Goal: Information Seeking & Learning: Understand process/instructions

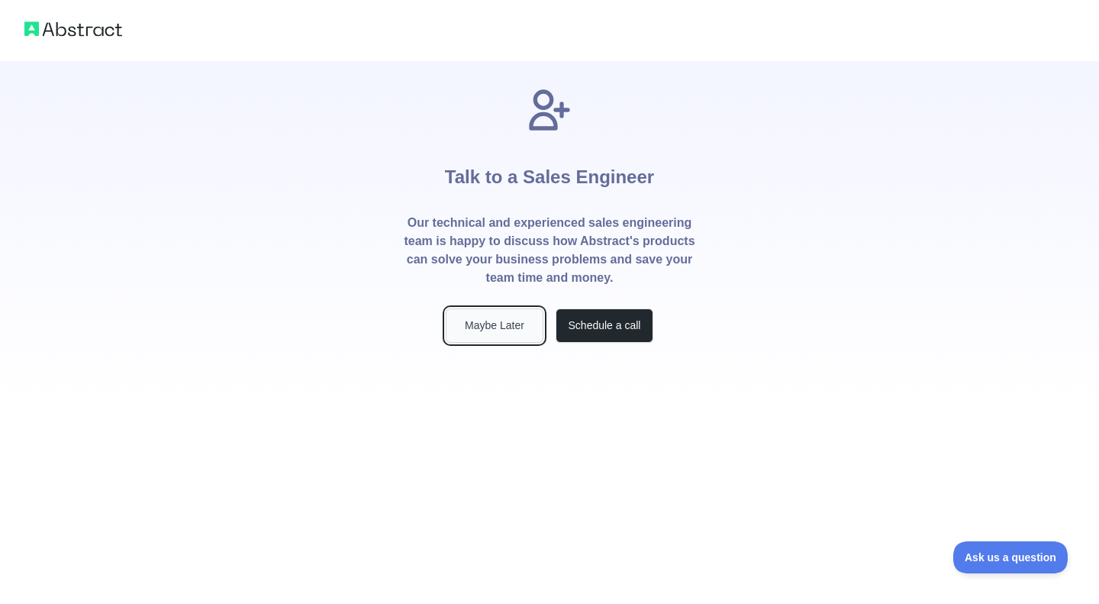
click at [475, 326] on button "Maybe Later" at bounding box center [495, 325] width 98 height 34
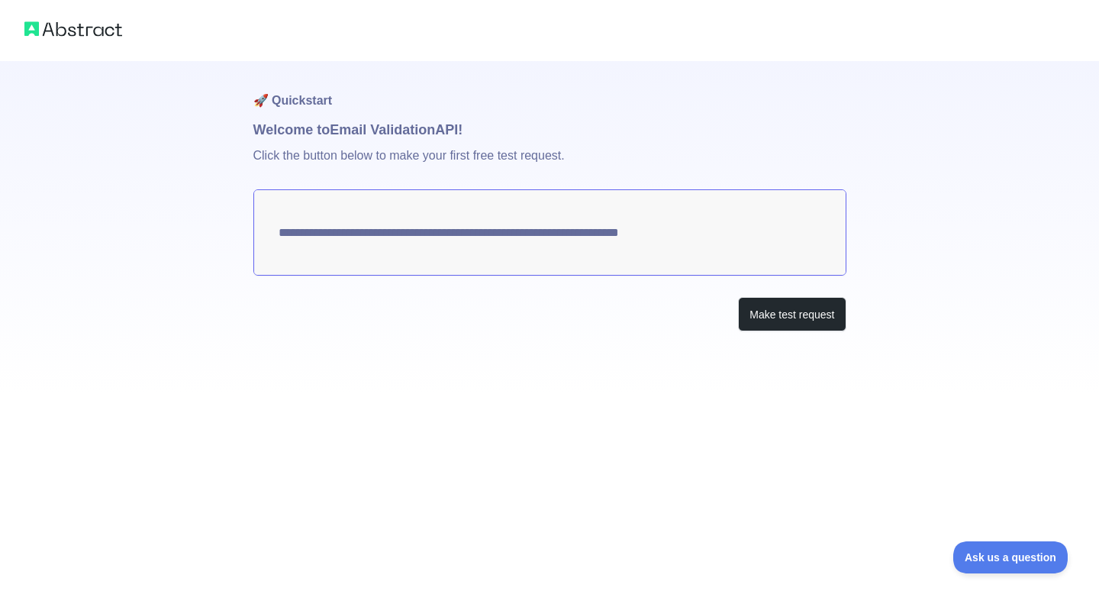
click at [502, 257] on textarea "**********" at bounding box center [549, 232] width 593 height 86
click at [814, 317] on button "Make test request" at bounding box center [792, 314] width 108 height 34
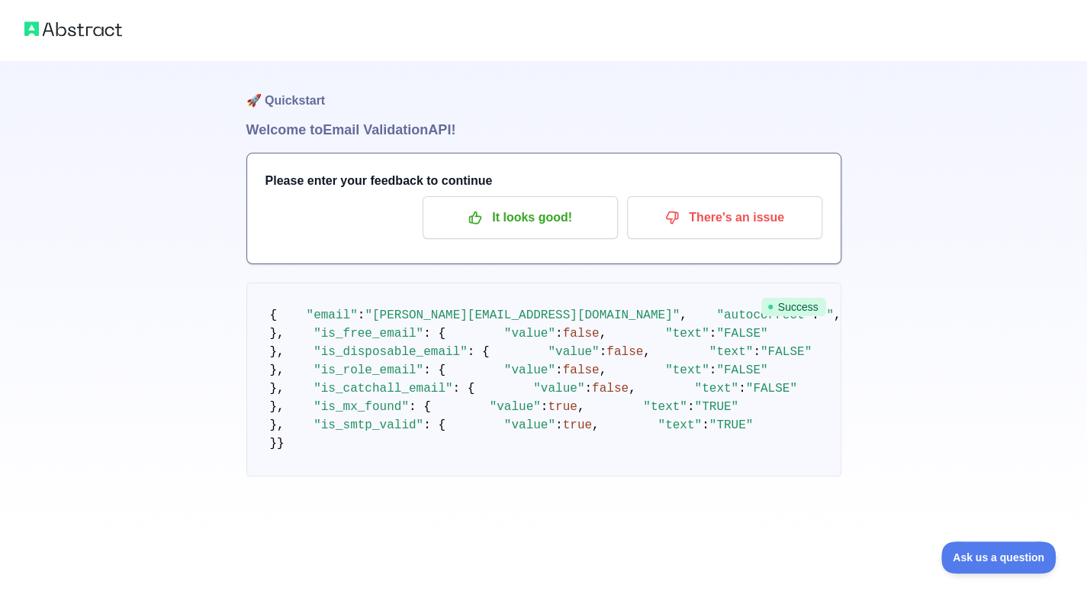
scroll to position [27, 0]
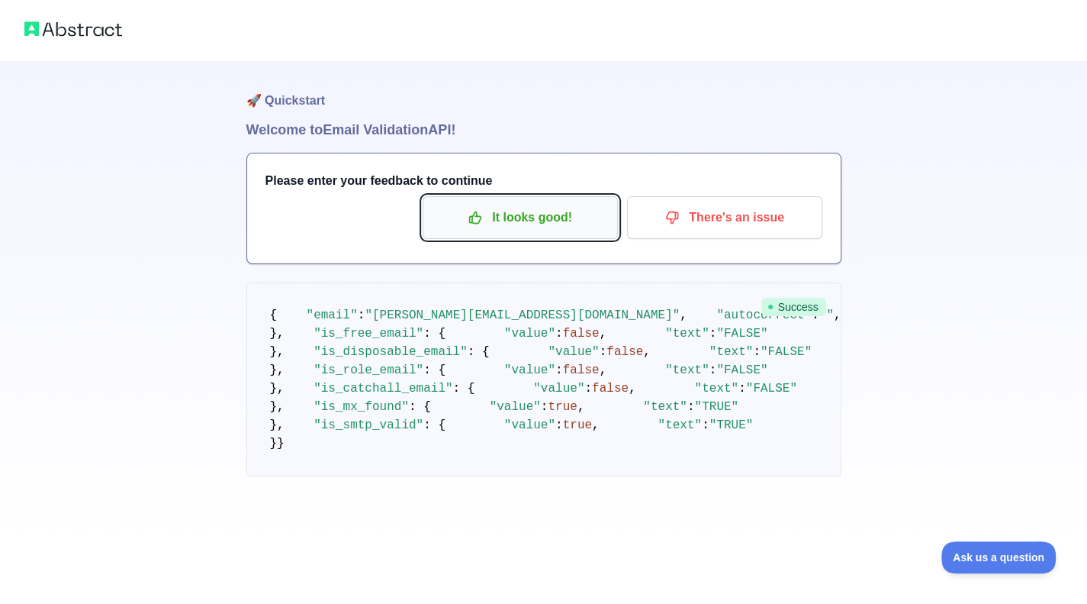
click at [544, 205] on p "It looks good!" at bounding box center [520, 218] width 172 height 26
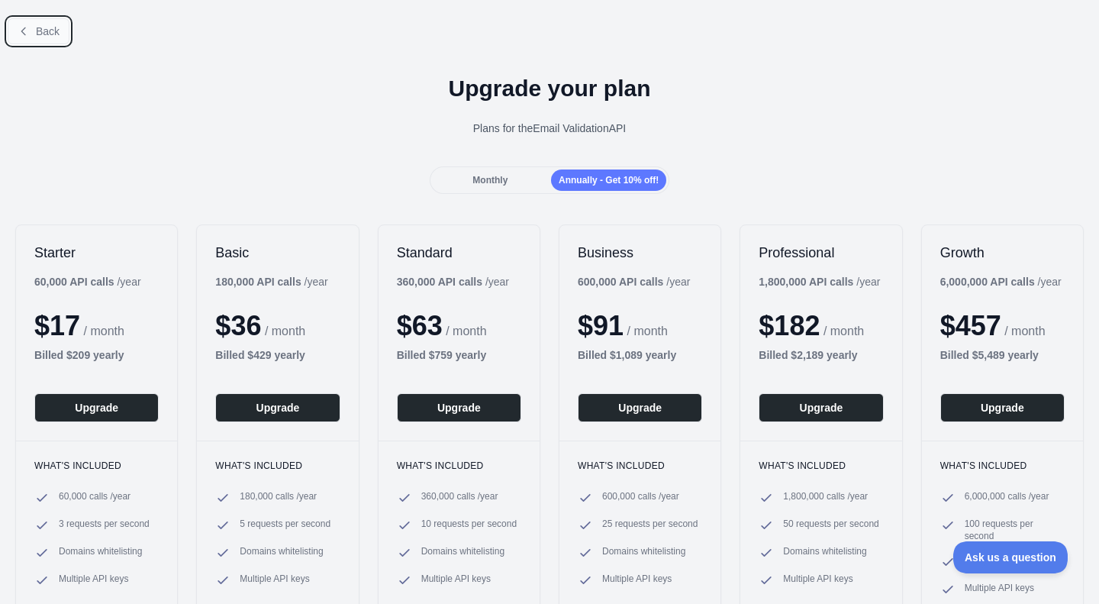
click at [23, 37] on button "Back" at bounding box center [39, 31] width 62 height 26
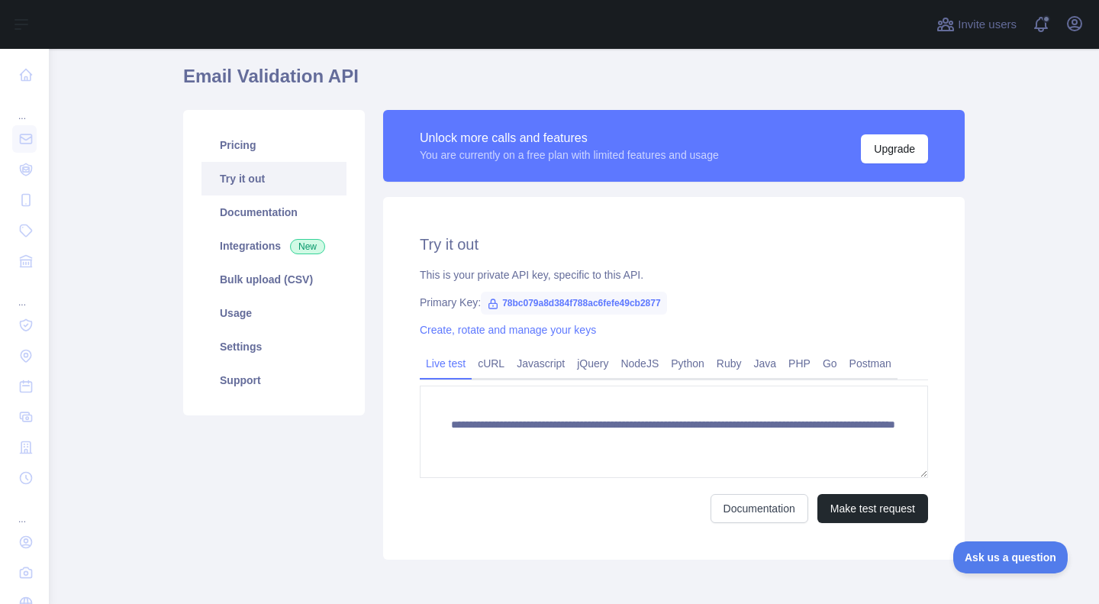
scroll to position [119, 0]
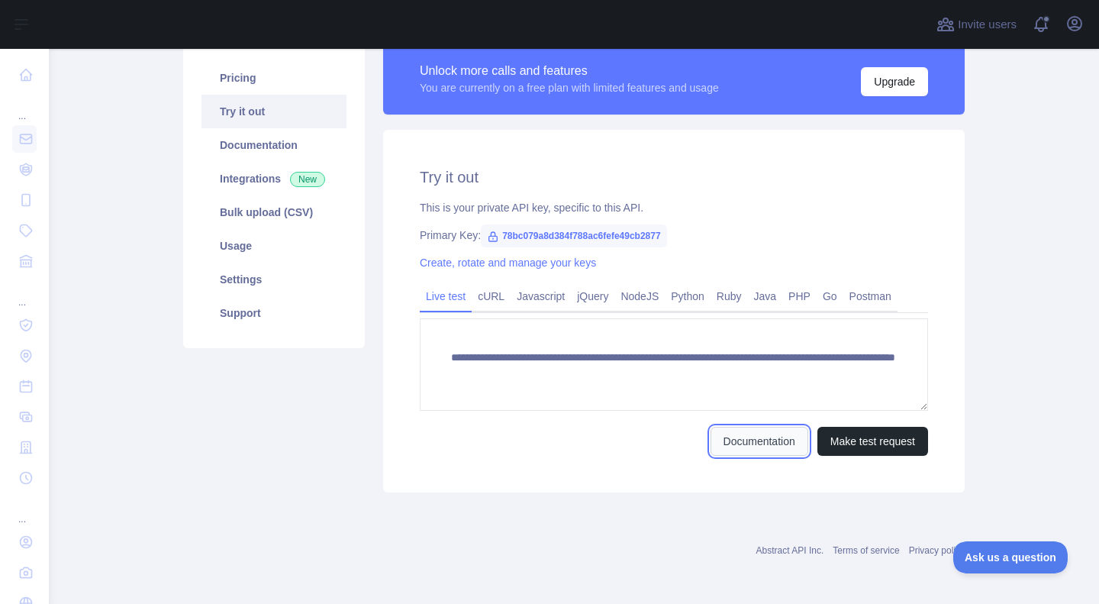
click at [717, 444] on link "Documentation" at bounding box center [759, 441] width 98 height 29
click at [478, 294] on link "cURL" at bounding box center [491, 296] width 39 height 24
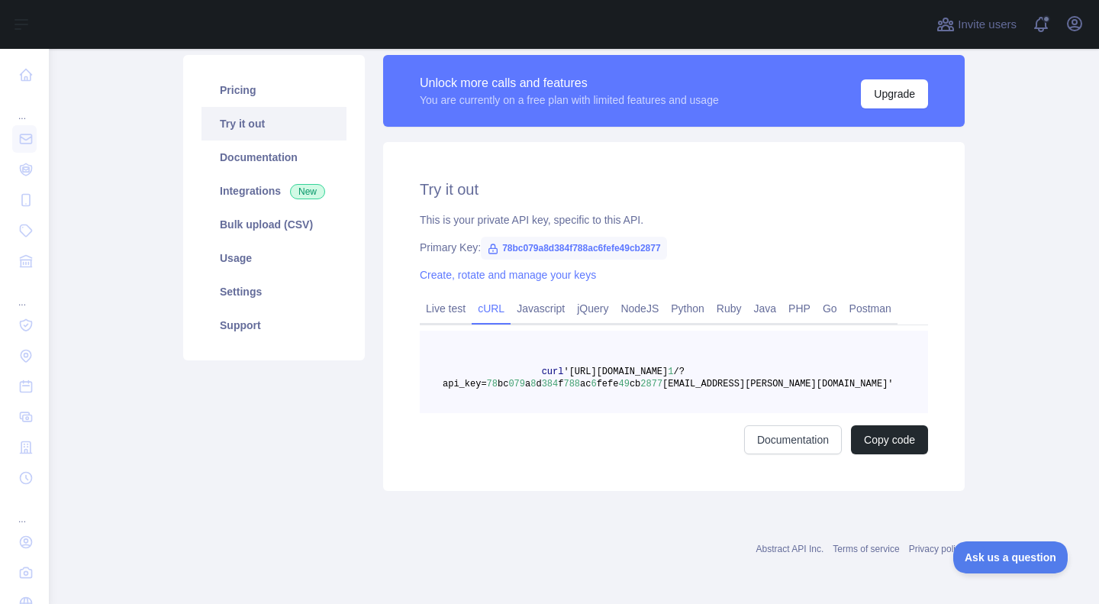
scroll to position [106, 0]
click at [446, 314] on link "Live test" at bounding box center [446, 309] width 52 height 24
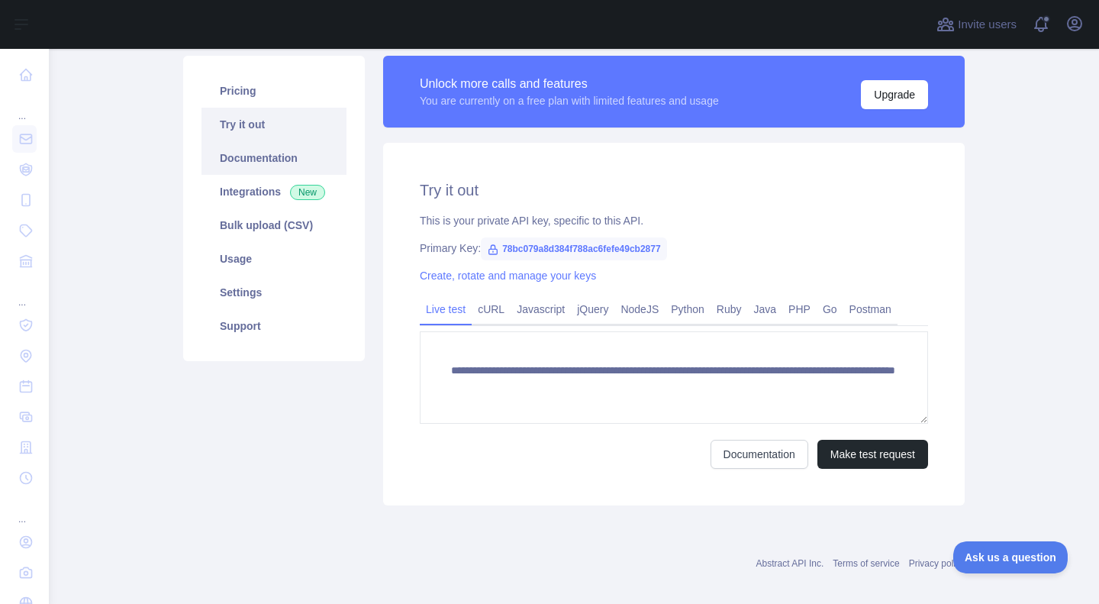
click at [219, 153] on link "Documentation" at bounding box center [273, 158] width 145 height 34
click at [259, 159] on link "Documentation" at bounding box center [273, 158] width 145 height 34
drag, startPoint x: 494, startPoint y: 251, endPoint x: 659, endPoint y: 243, distance: 165.8
click at [659, 243] on div "Primary Key: 78bc079a8d384f788ac6fefe49cb2877" at bounding box center [674, 247] width 508 height 15
copy span "78bc079a8d384f788ac6fefe49cb2877"
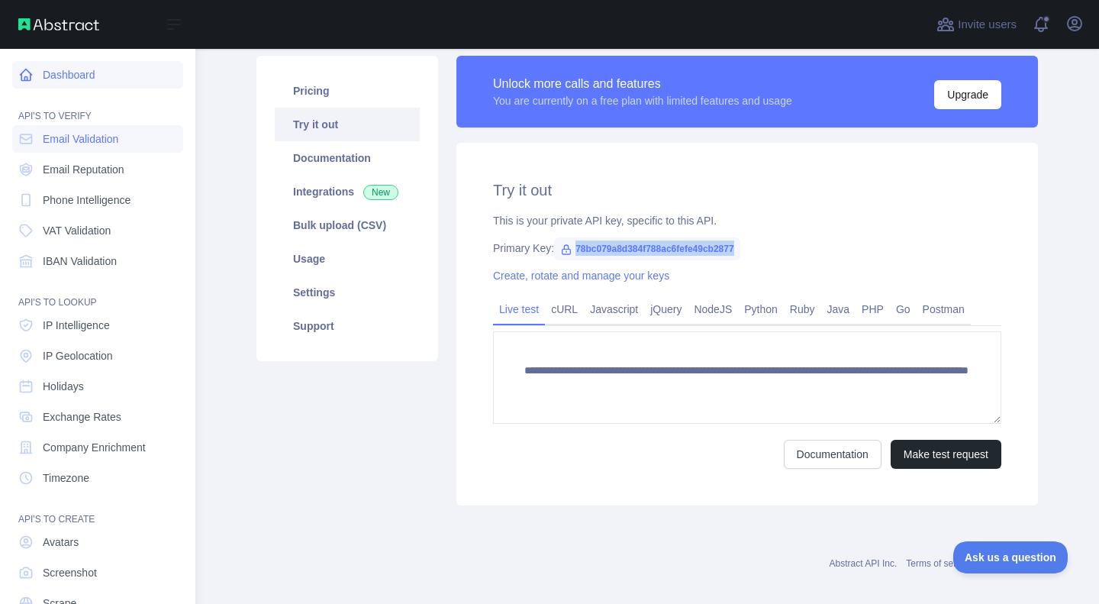
click at [46, 76] on link "Dashboard" at bounding box center [97, 74] width 171 height 27
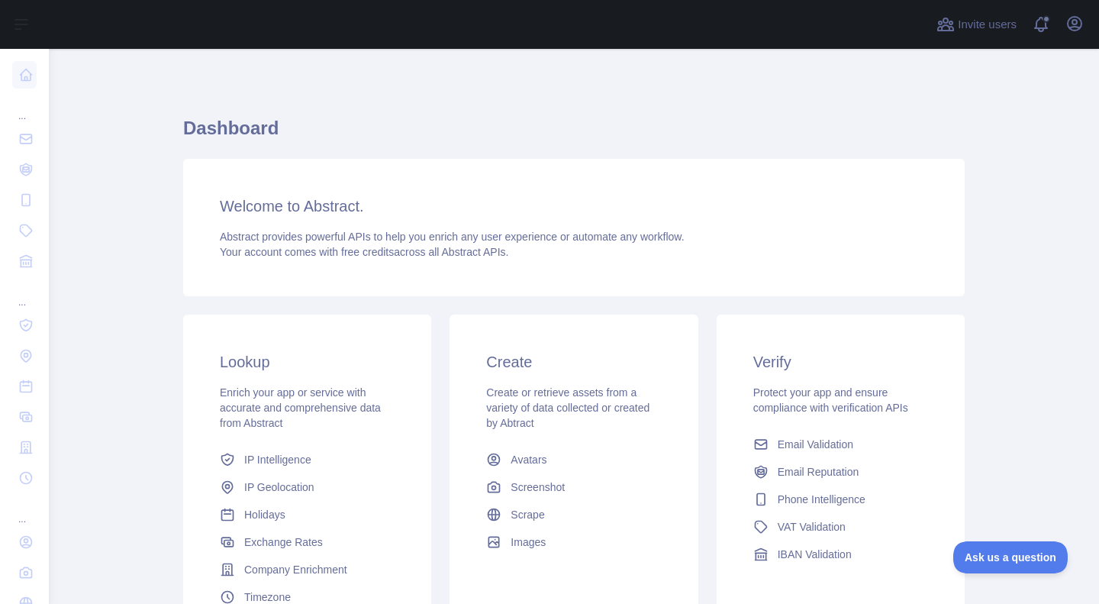
scroll to position [156, 0]
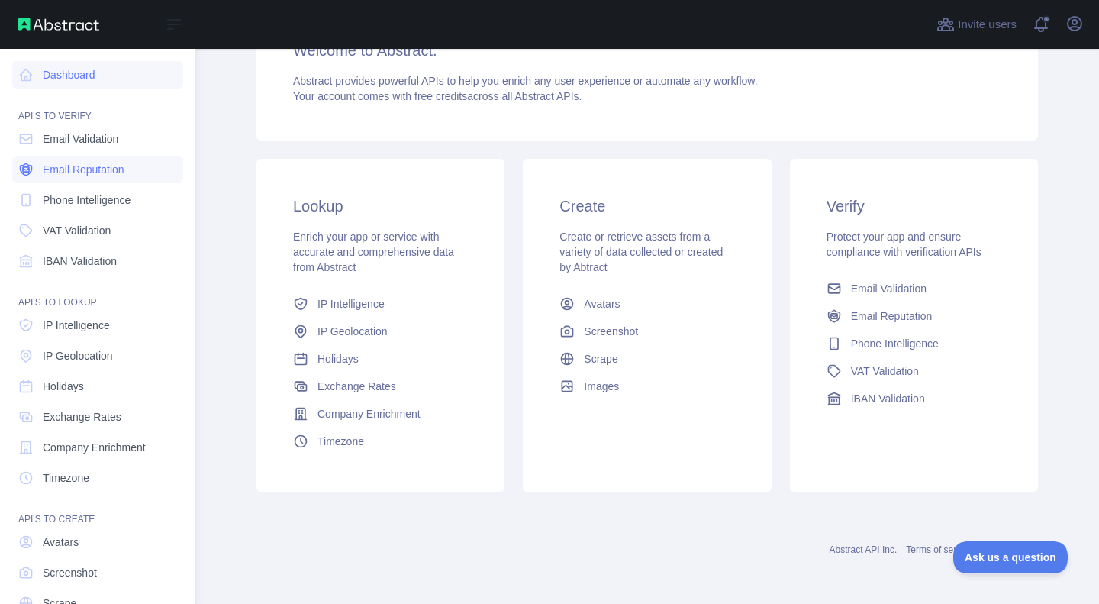
click at [60, 176] on span "Email Reputation" at bounding box center [84, 169] width 82 height 15
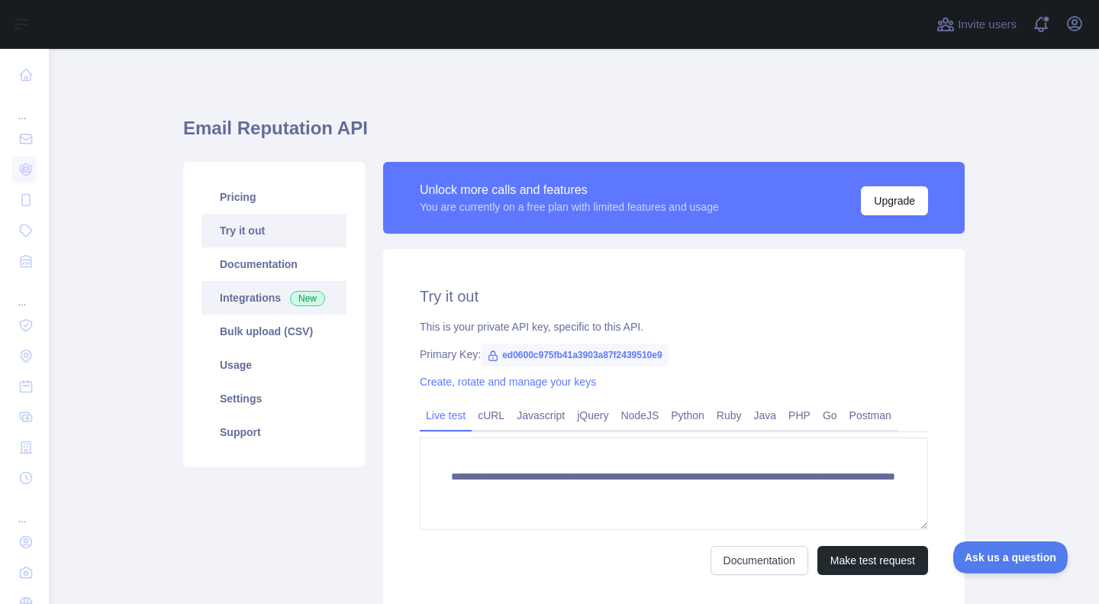
click at [290, 306] on span "New" at bounding box center [307, 298] width 35 height 15
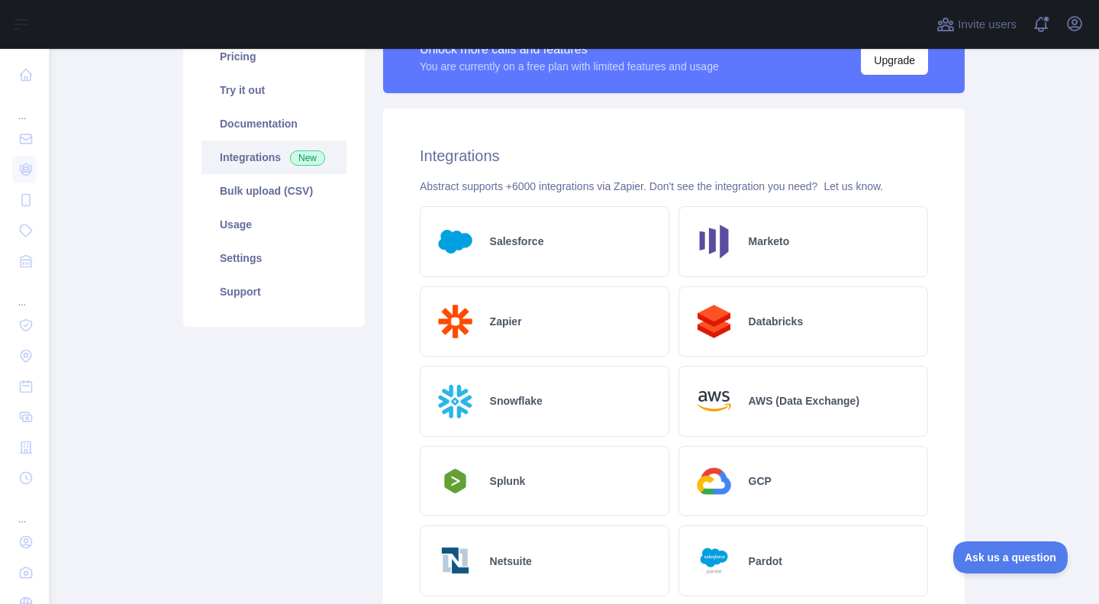
scroll to position [76, 0]
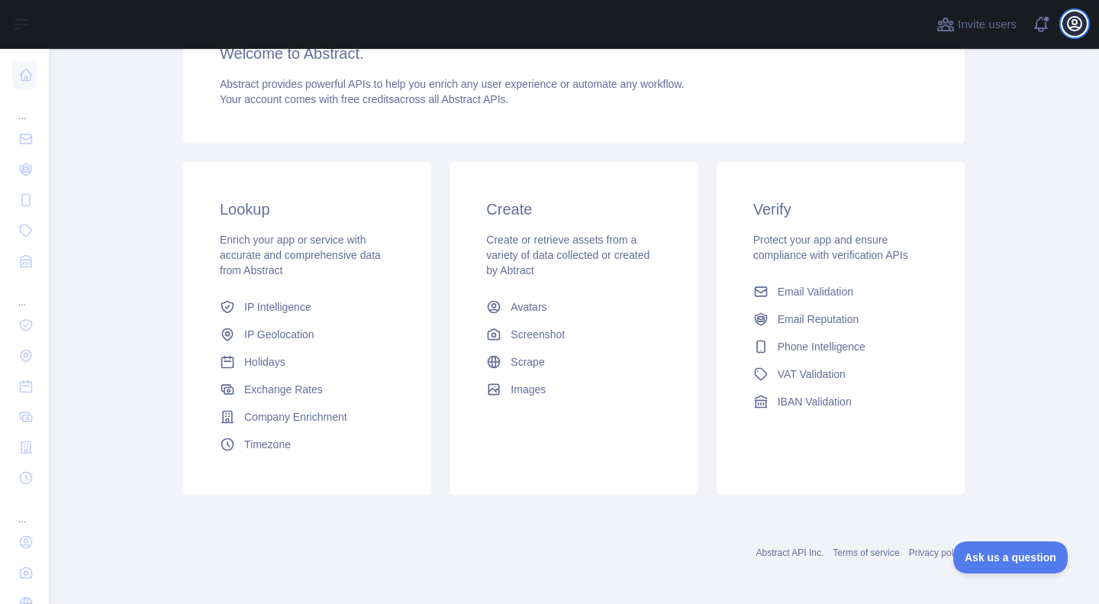
click at [1071, 24] on icon "button" at bounding box center [1074, 23] width 18 height 18
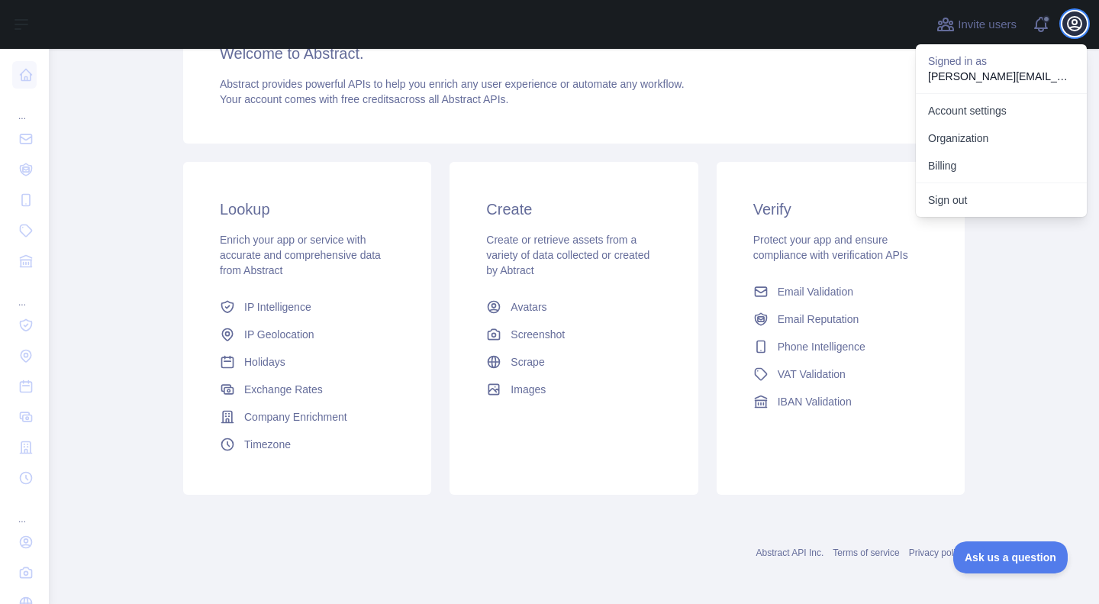
click at [1071, 24] on icon "button" at bounding box center [1074, 23] width 18 height 18
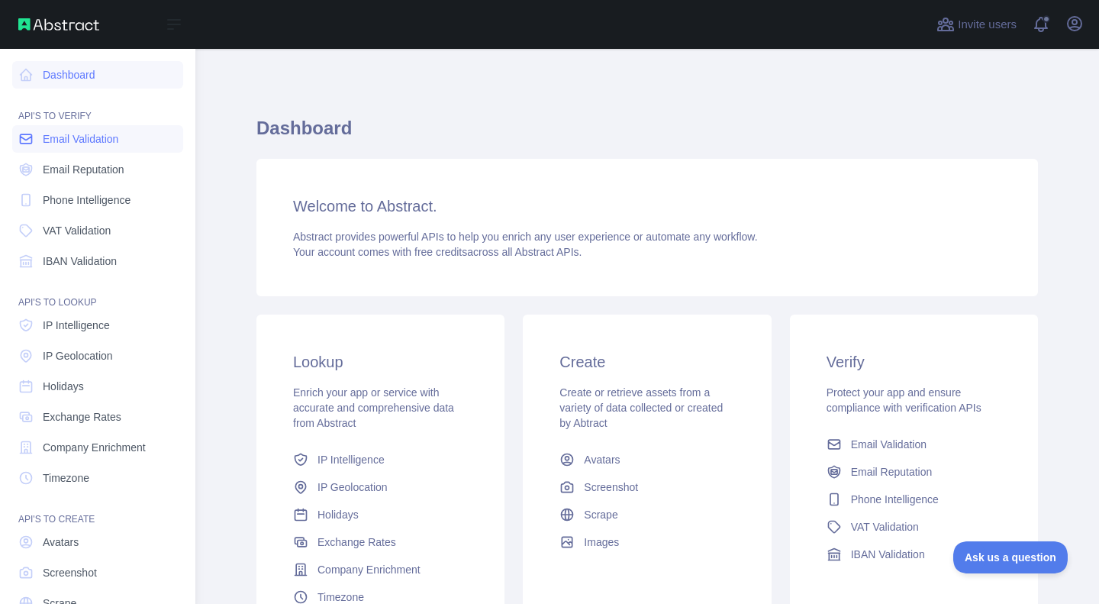
click at [89, 143] on span "Email Validation" at bounding box center [81, 138] width 76 height 15
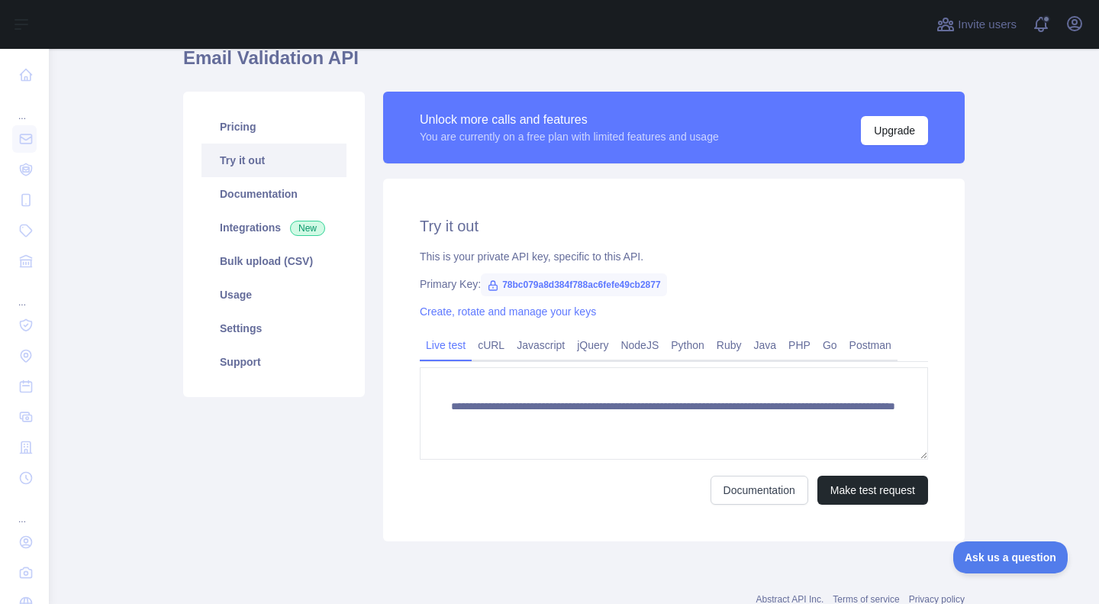
scroll to position [119, 0]
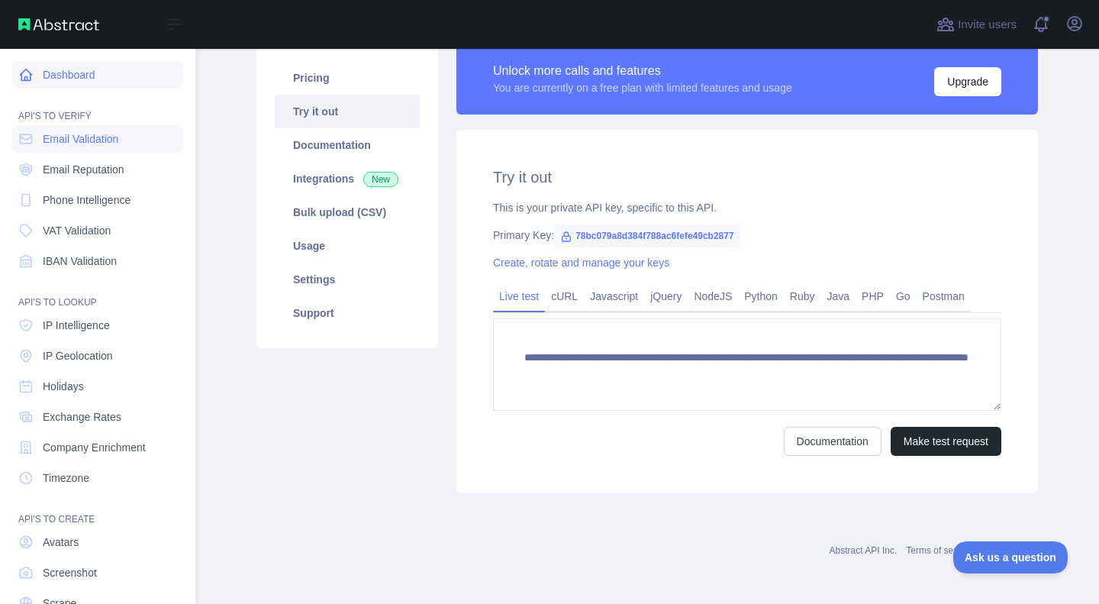
click at [66, 62] on link "Dashboard" at bounding box center [97, 74] width 171 height 27
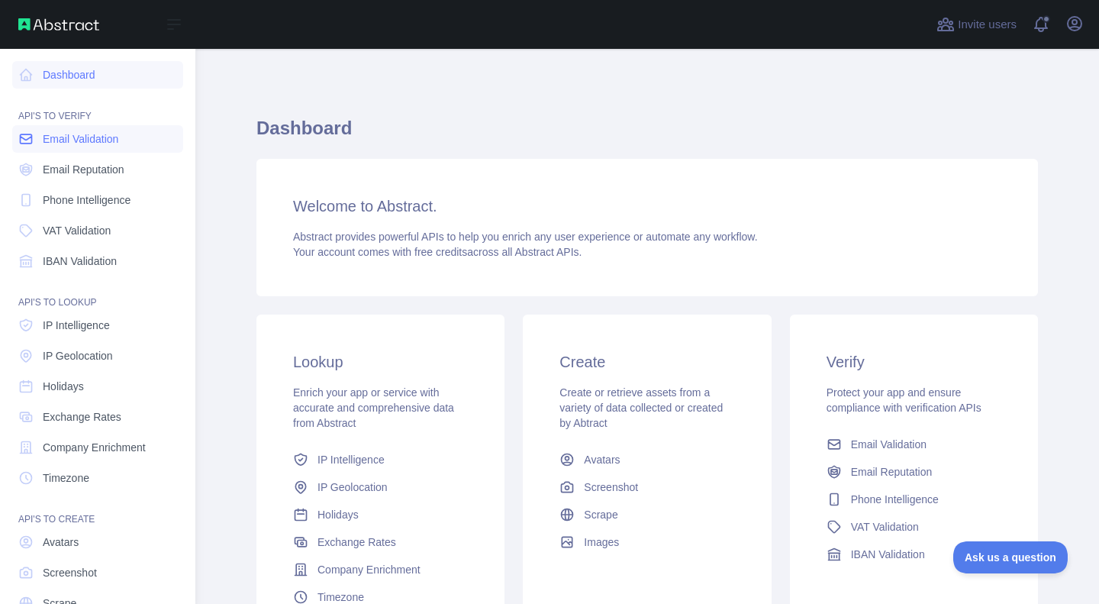
click at [101, 141] on span "Email Validation" at bounding box center [81, 138] width 76 height 15
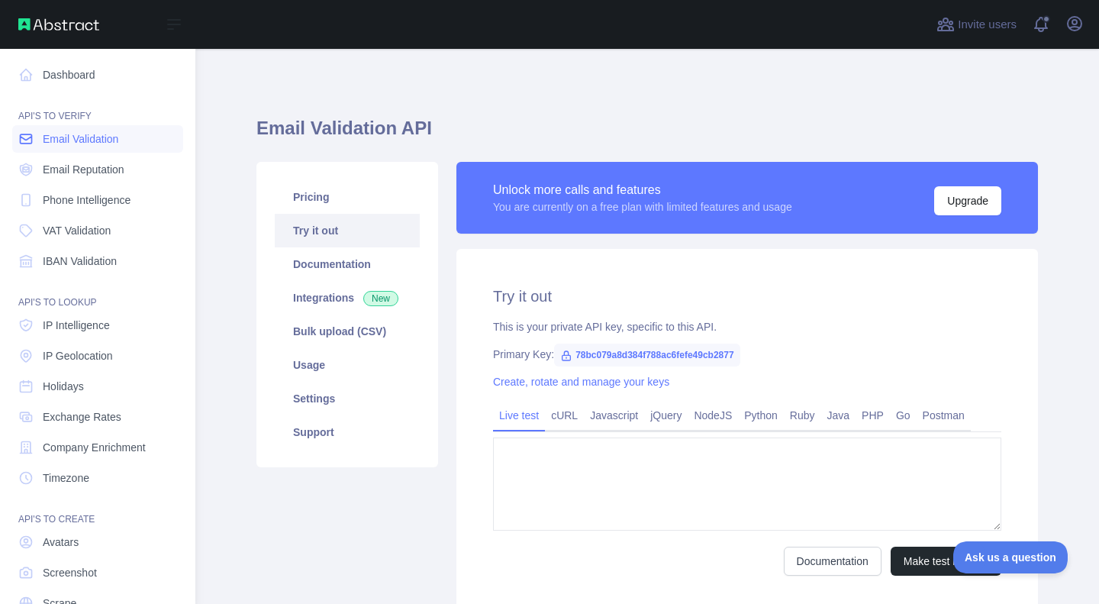
type textarea "**********"
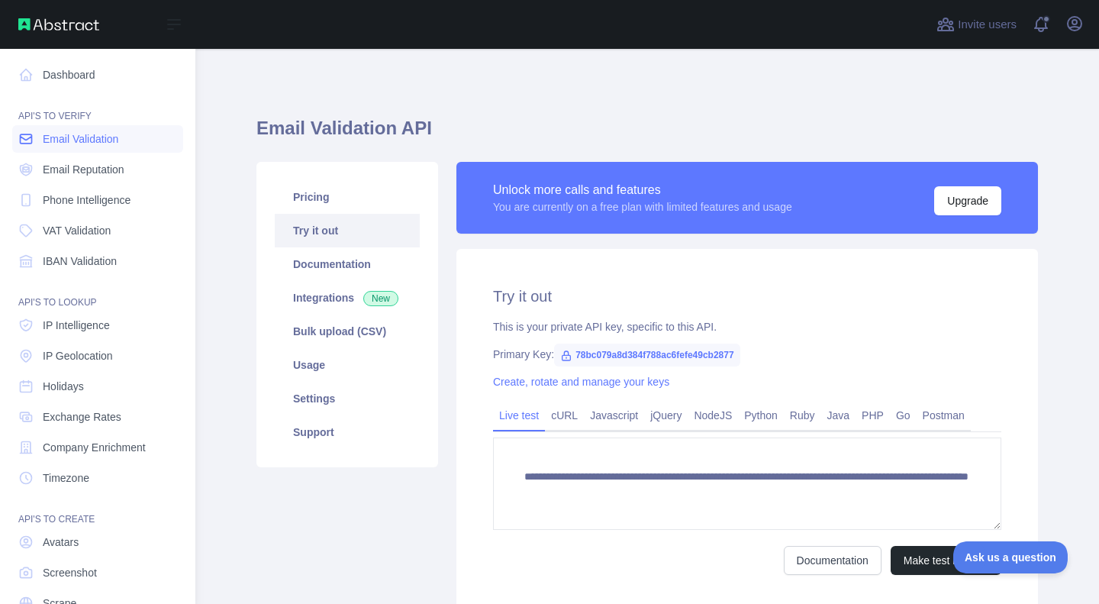
click at [101, 141] on span "Email Validation" at bounding box center [81, 138] width 76 height 15
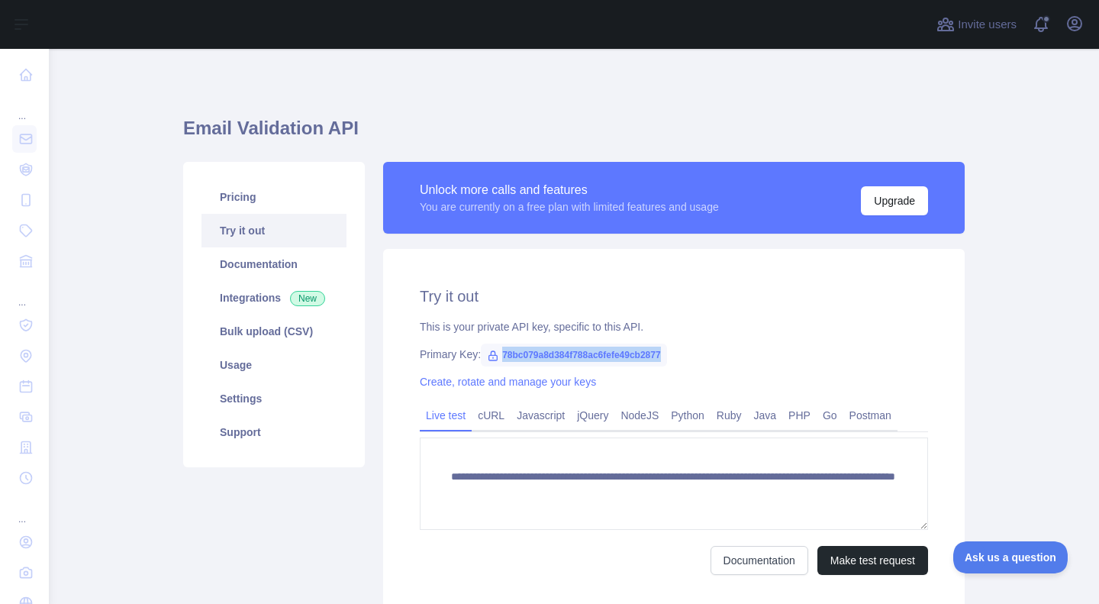
drag, startPoint x: 494, startPoint y: 356, endPoint x: 659, endPoint y: 353, distance: 165.6
click at [659, 353] on div "Primary Key: 78bc079a8d384f788ac6fefe49cb2877" at bounding box center [674, 353] width 508 height 15
